Goal: Information Seeking & Learning: Learn about a topic

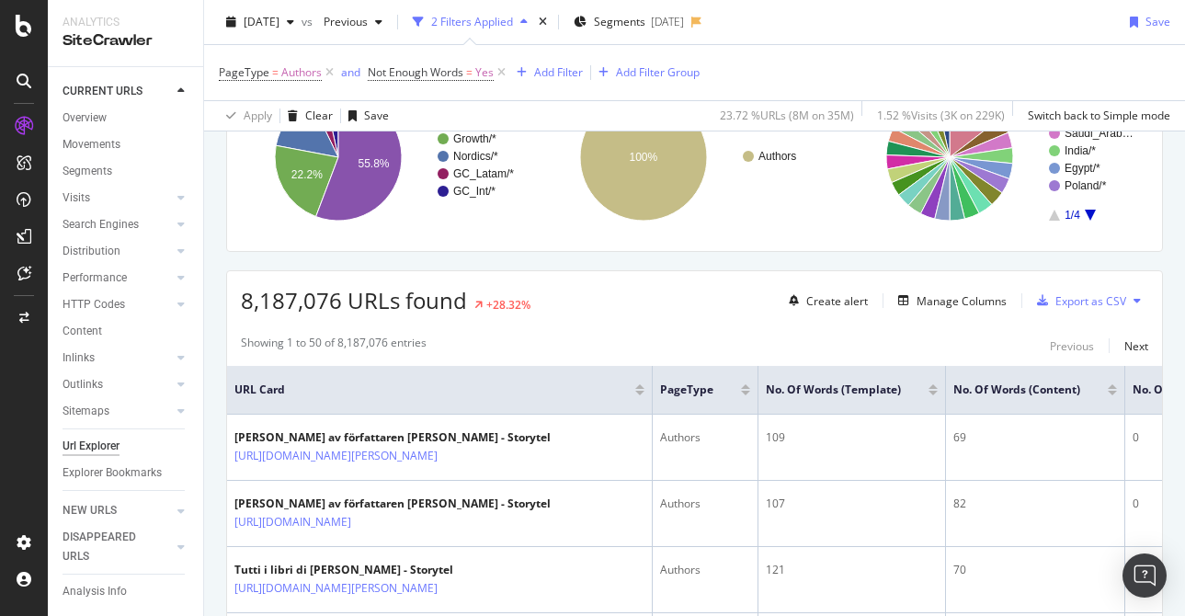
scroll to position [188, 0]
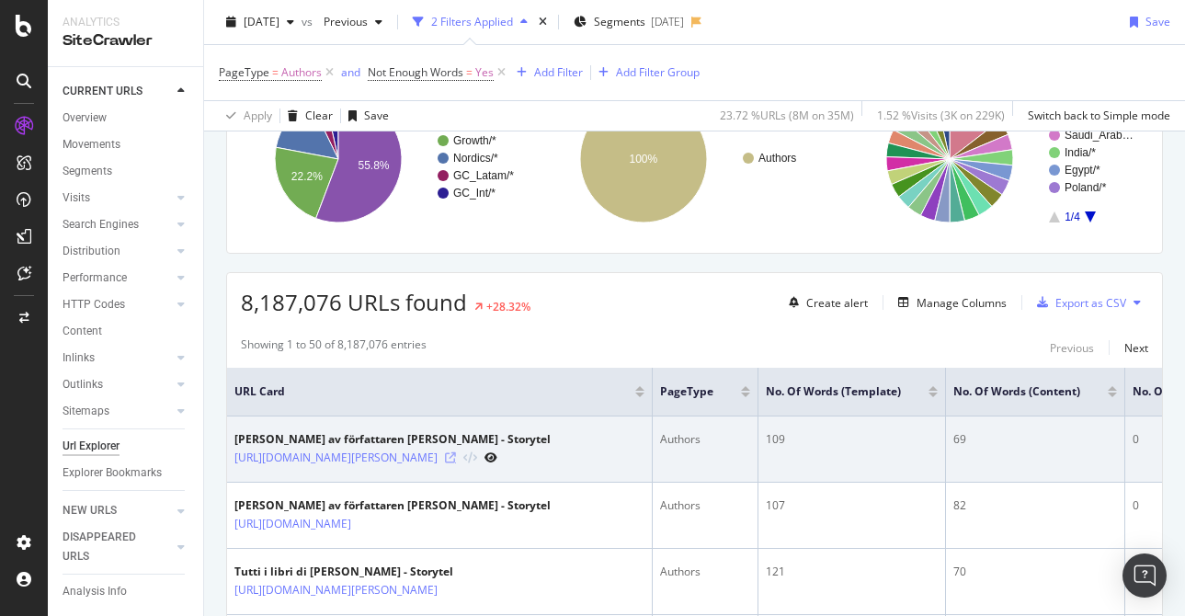
click at [456, 458] on icon at bounding box center [450, 457] width 11 height 11
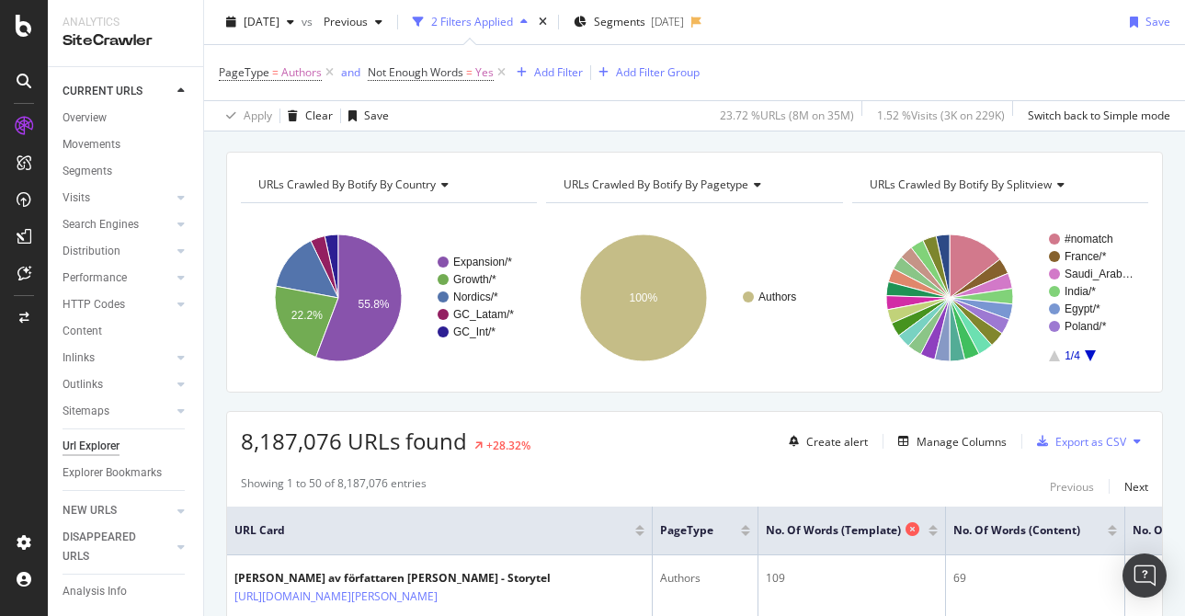
scroll to position [38, 0]
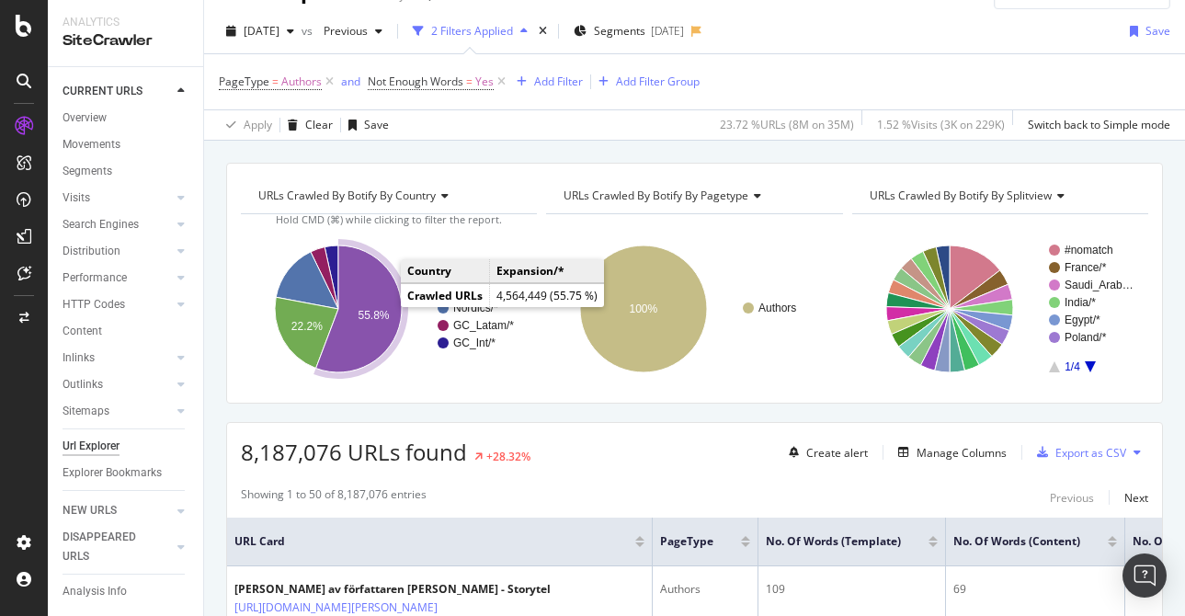
click at [363, 275] on icon "A chart." at bounding box center [359, 309] width 86 height 127
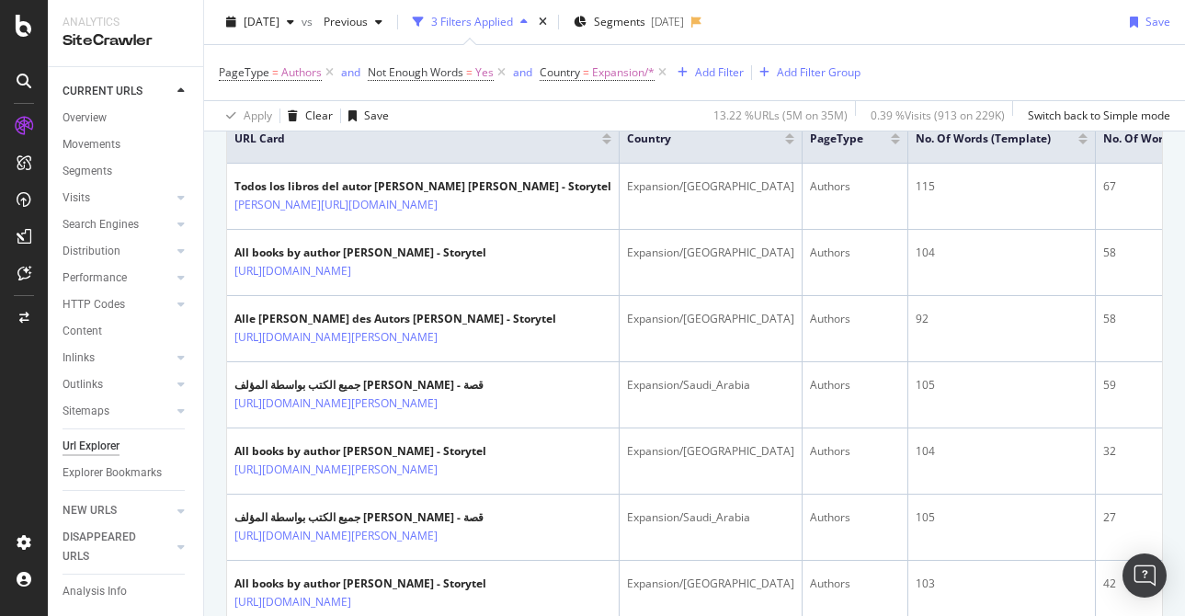
scroll to position [491, 0]
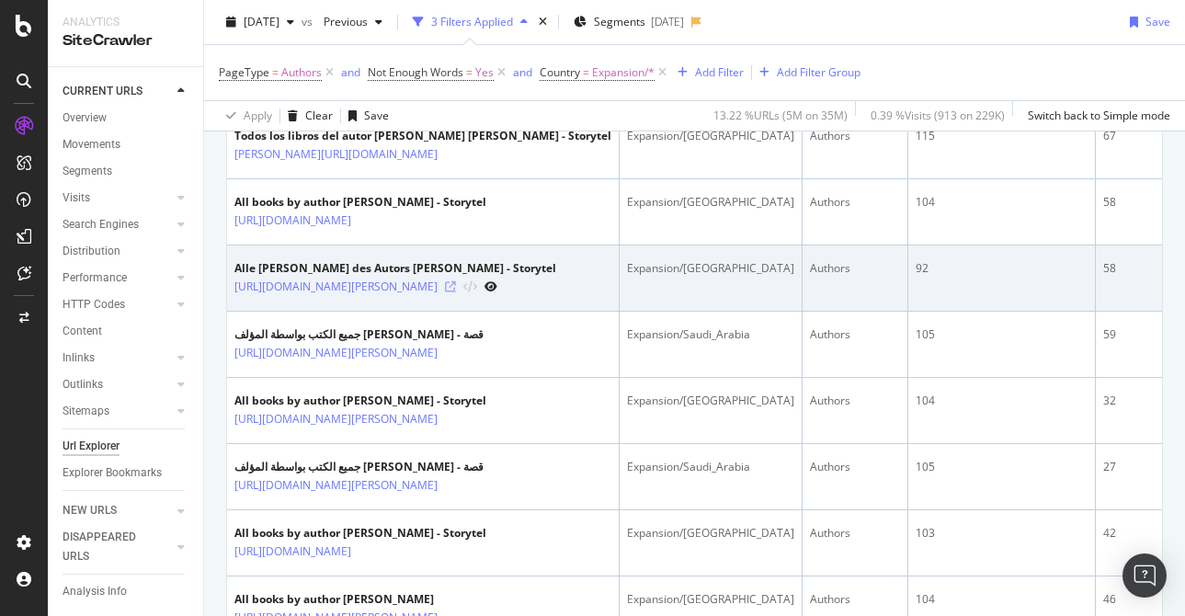
click at [456, 283] on icon at bounding box center [450, 286] width 11 height 11
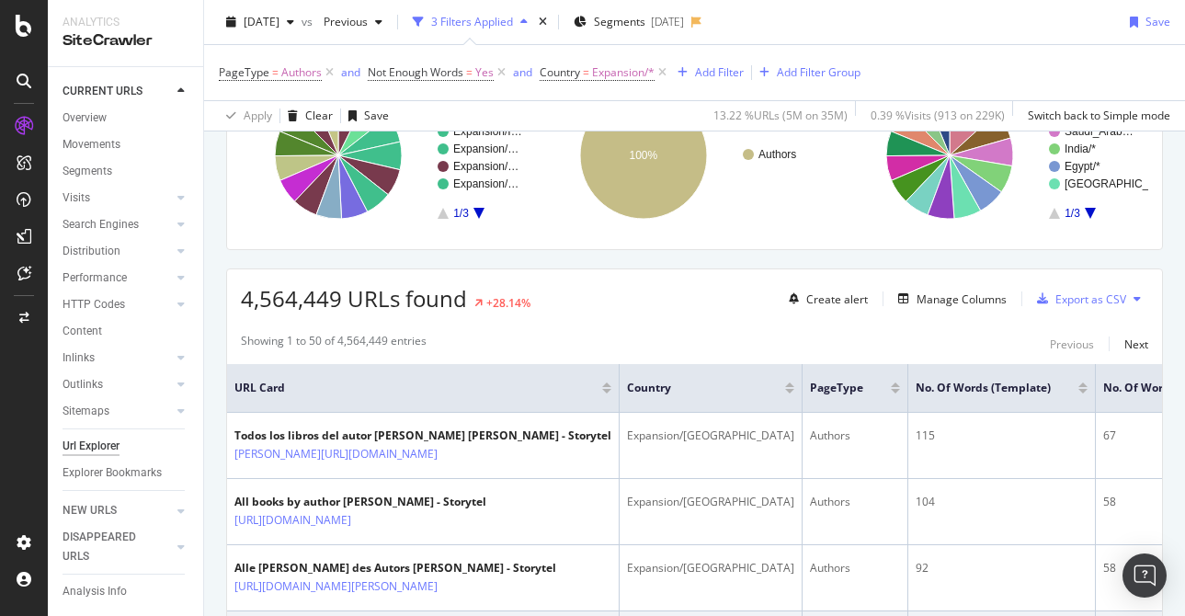
scroll to position [0, 0]
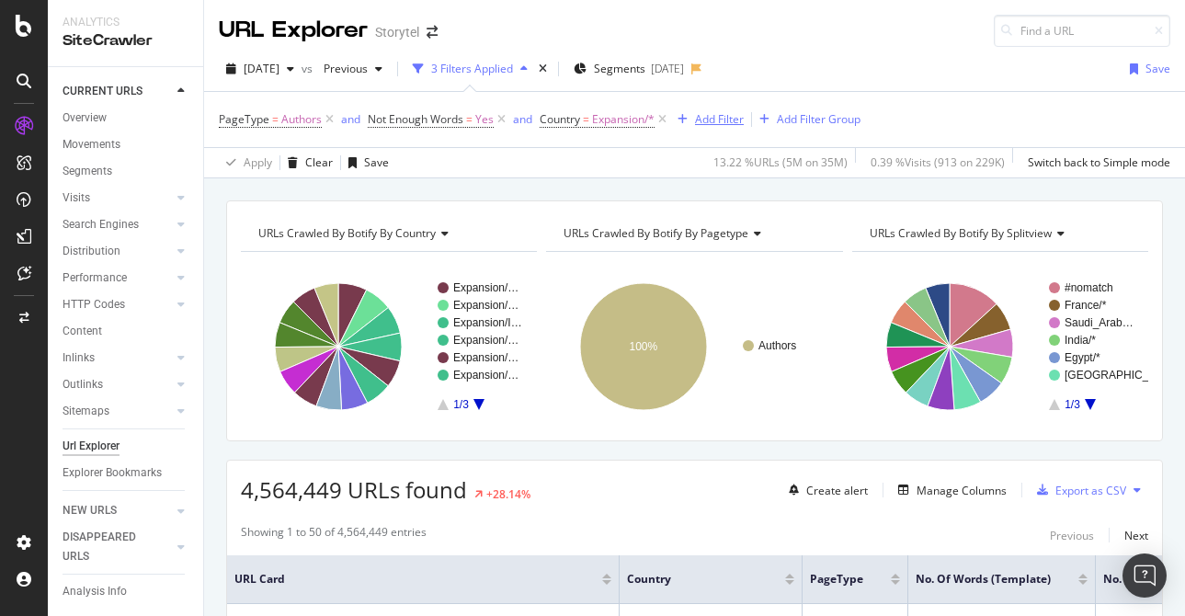
click at [722, 119] on div "Add Filter" at bounding box center [719, 119] width 49 height 16
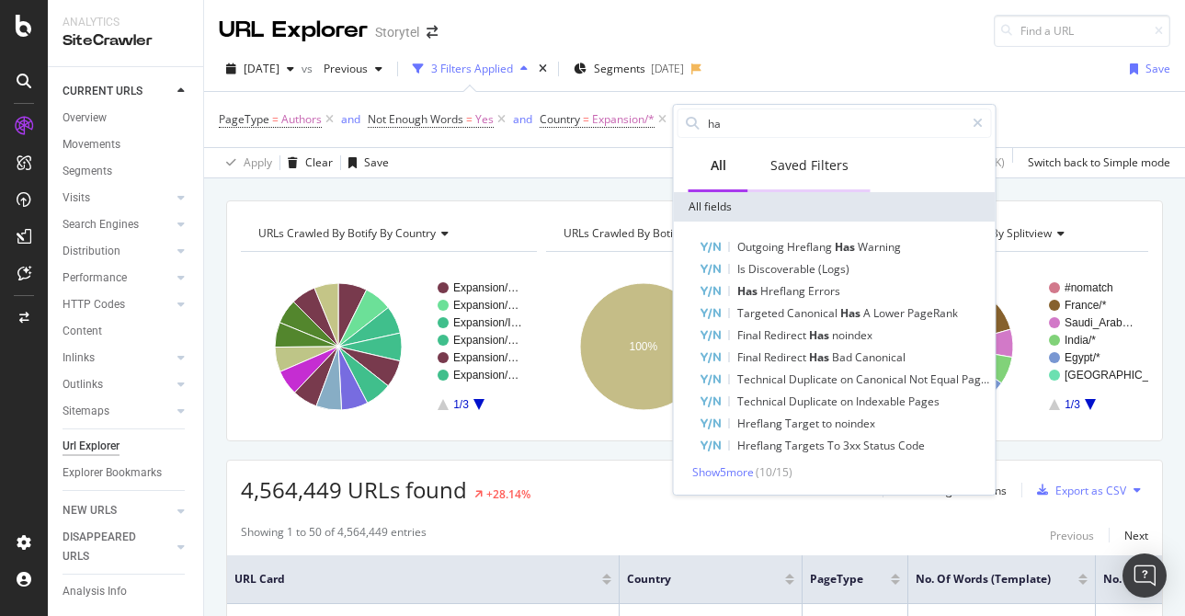
type input "h"
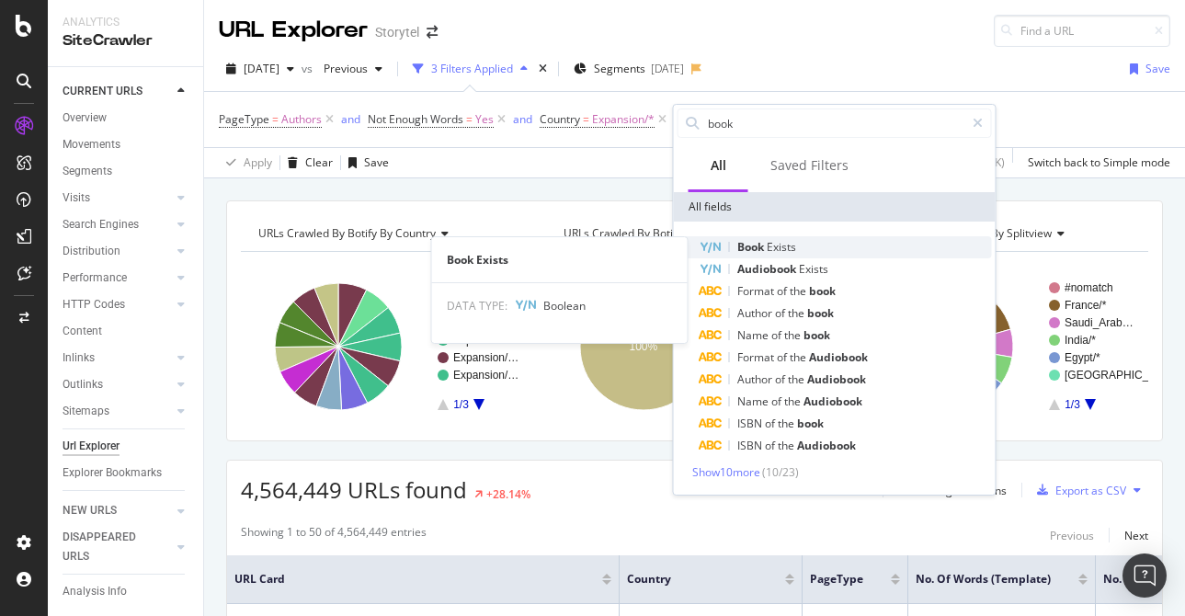
type input "book"
click at [840, 257] on div "Book Exists" at bounding box center [846, 247] width 292 height 22
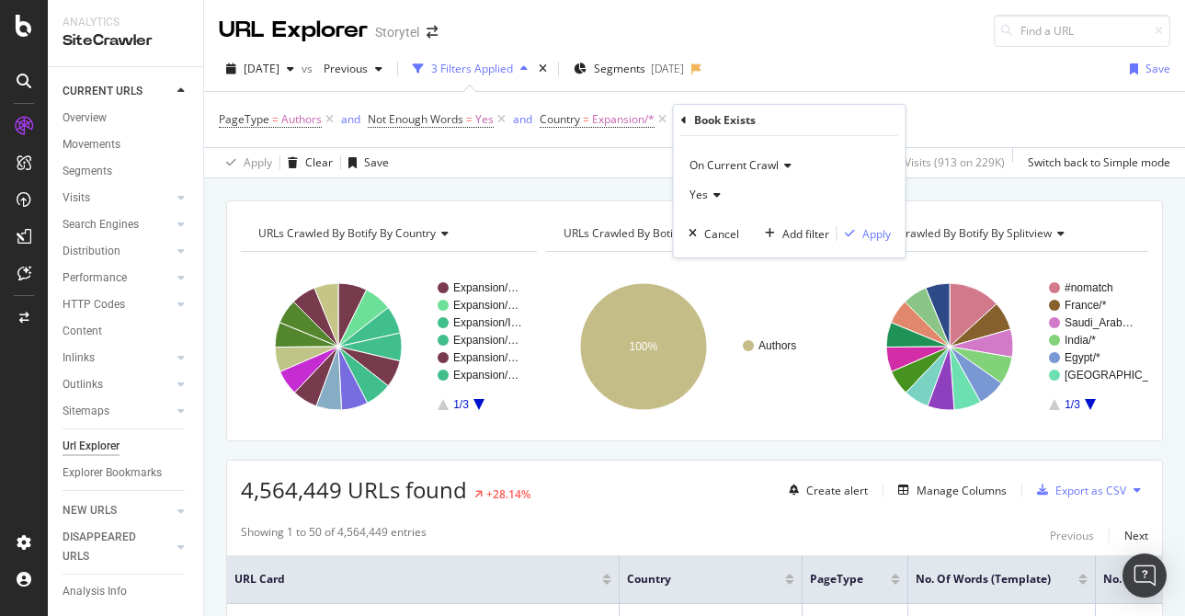
click at [714, 198] on icon at bounding box center [714, 194] width 13 height 11
click at [733, 248] on div "No" at bounding box center [791, 257] width 197 height 24
click at [865, 234] on div "Apply" at bounding box center [876, 234] width 29 height 16
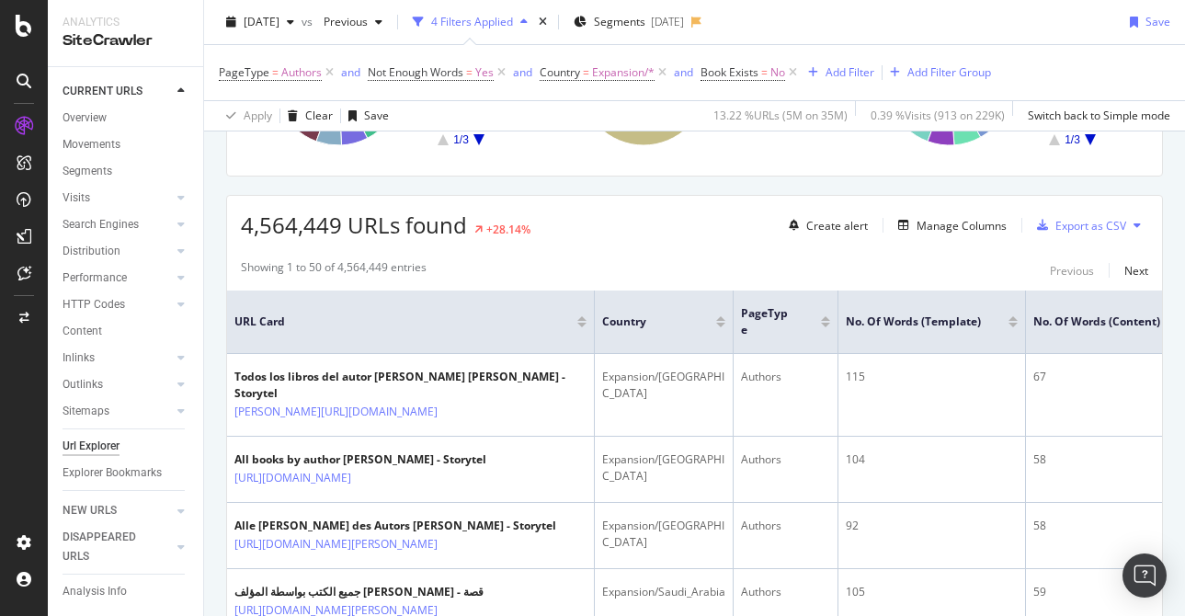
scroll to position [345, 0]
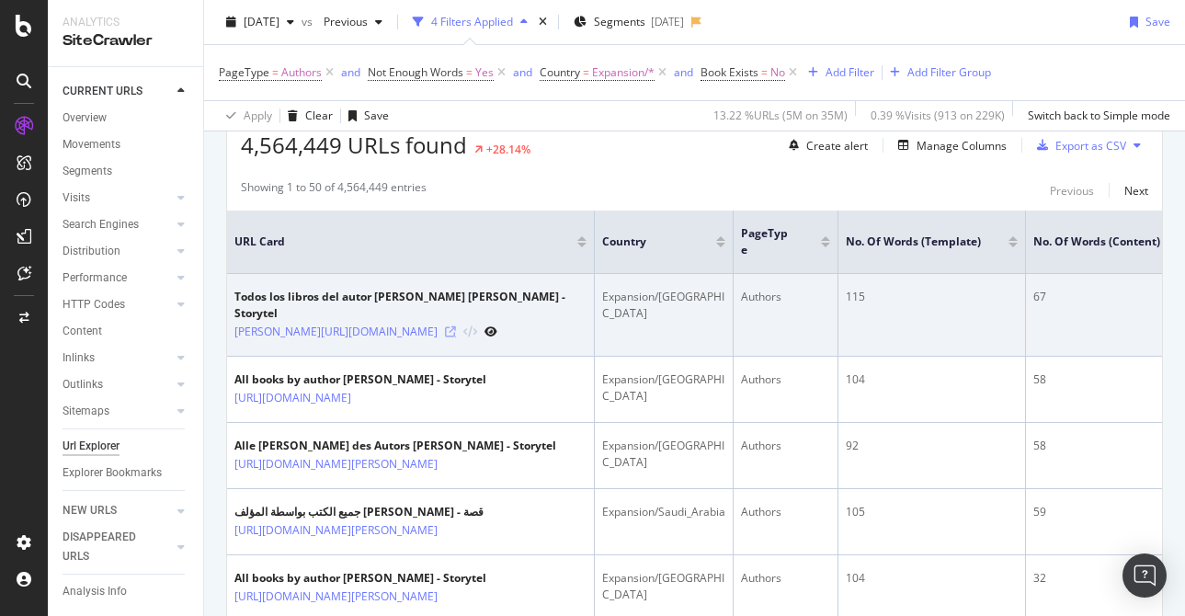
click at [456, 326] on icon at bounding box center [450, 331] width 11 height 11
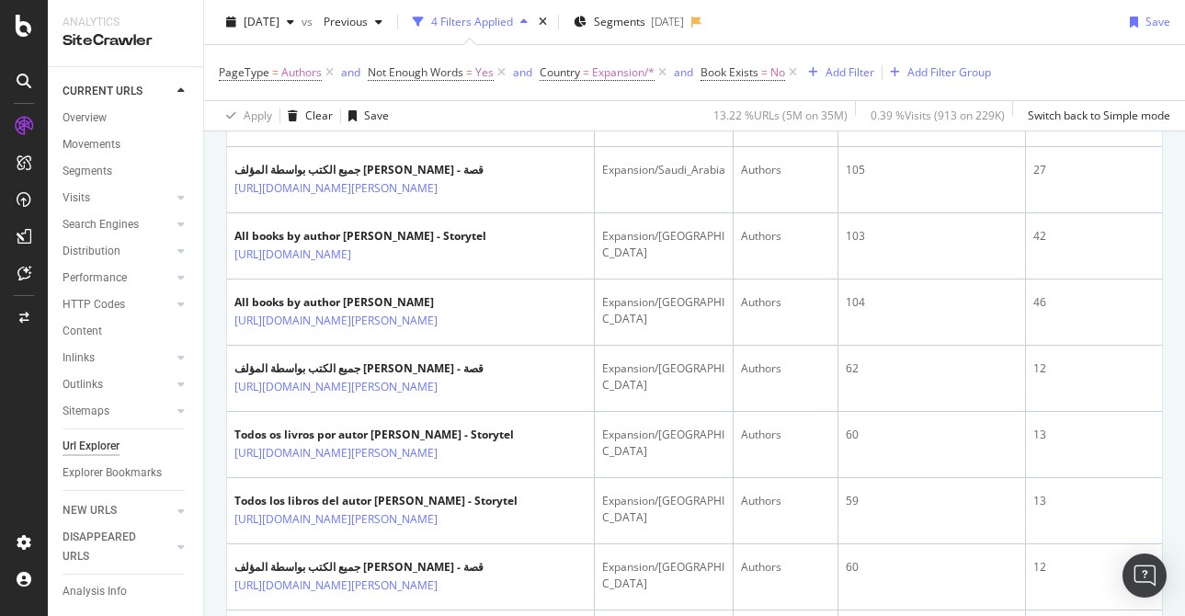
scroll to position [1033, 0]
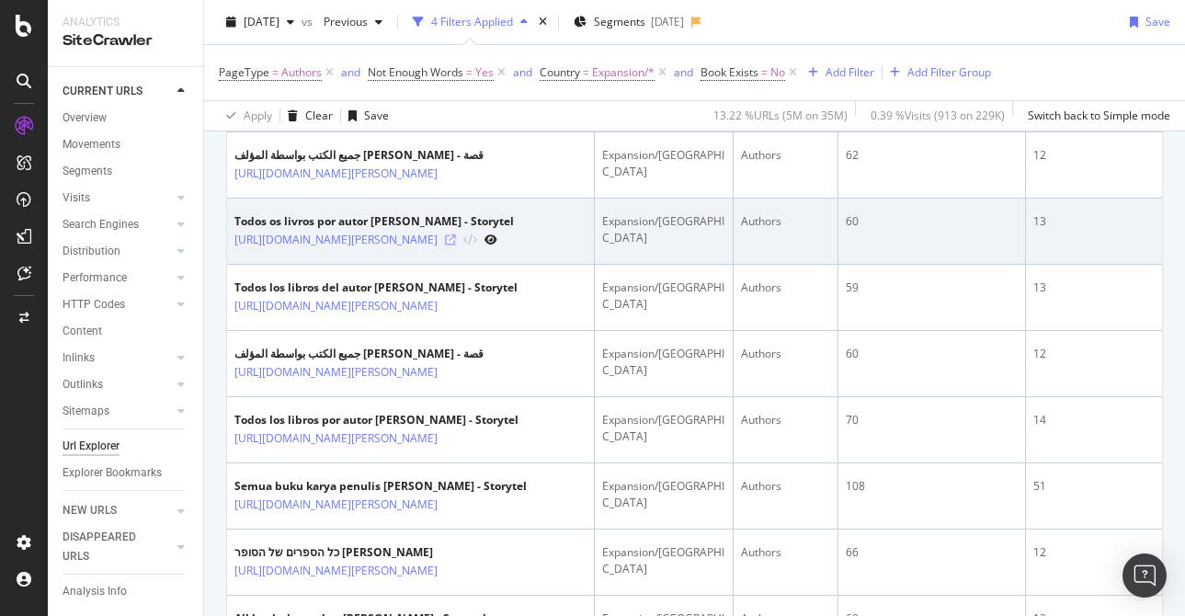
click at [456, 246] on icon at bounding box center [450, 239] width 11 height 11
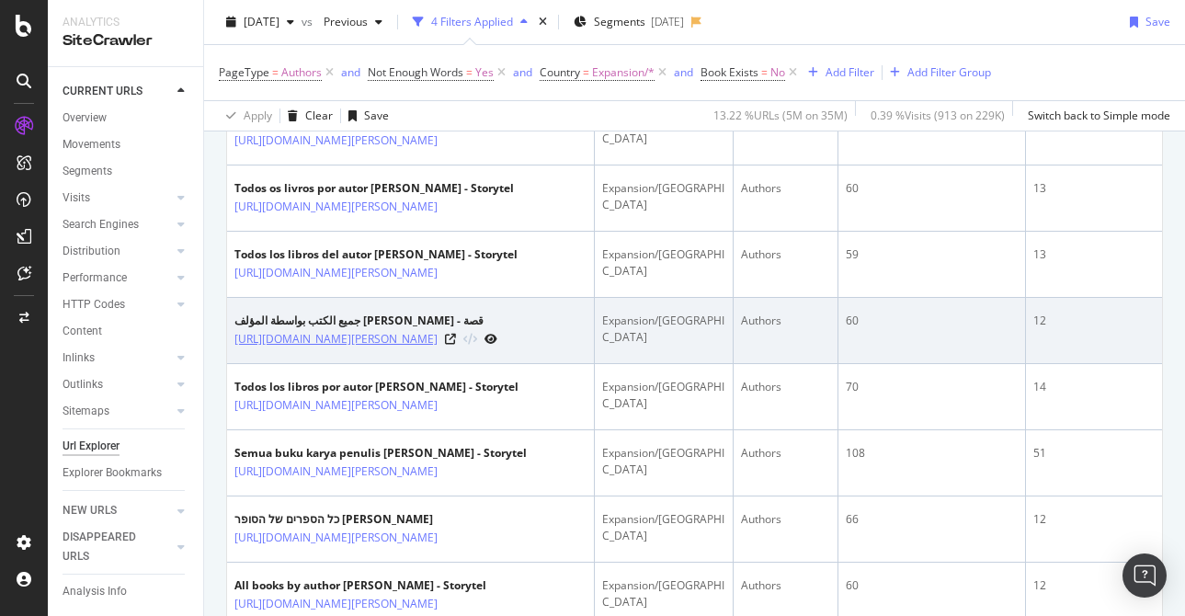
scroll to position [1069, 0]
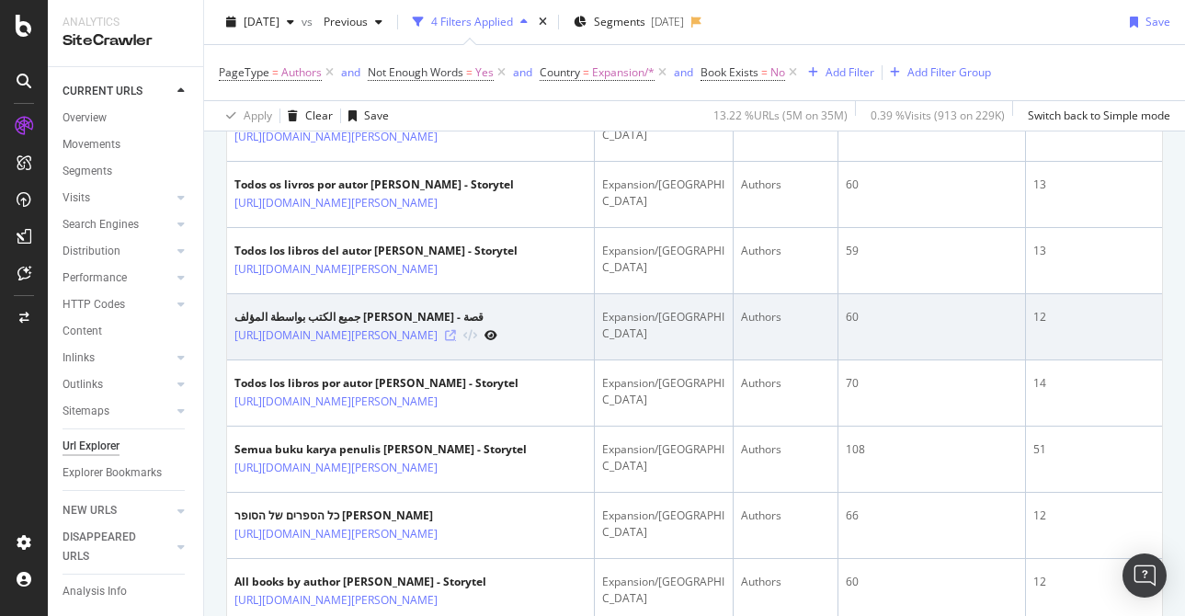
click at [456, 341] on icon at bounding box center [450, 335] width 11 height 11
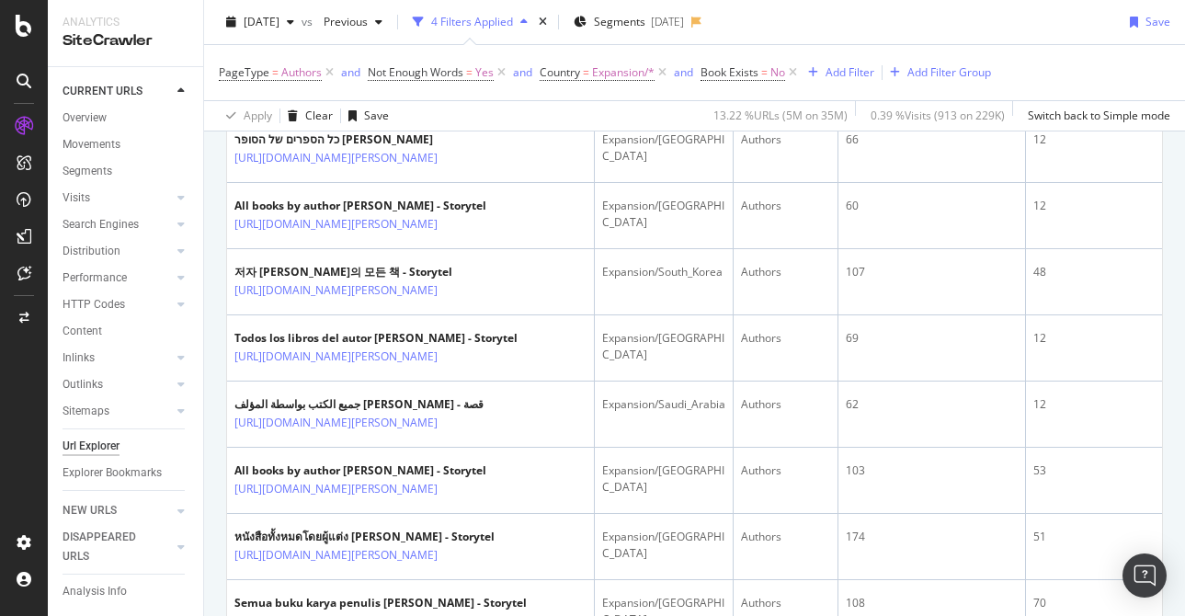
scroll to position [1582, 0]
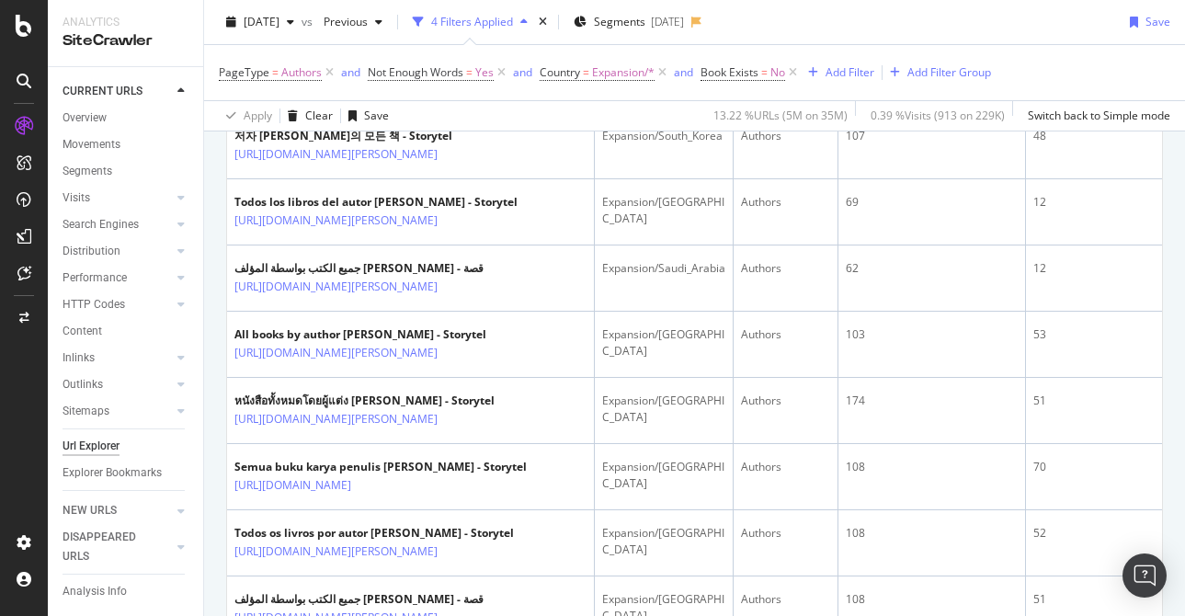
click at [456, 94] on icon at bounding box center [450, 88] width 11 height 11
